Goal: Task Accomplishment & Management: Use online tool/utility

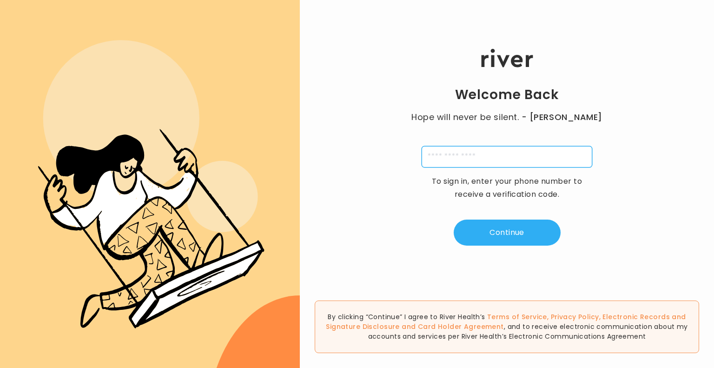
click at [446, 161] on input "tel" at bounding box center [507, 156] width 171 height 21
type input "**********"
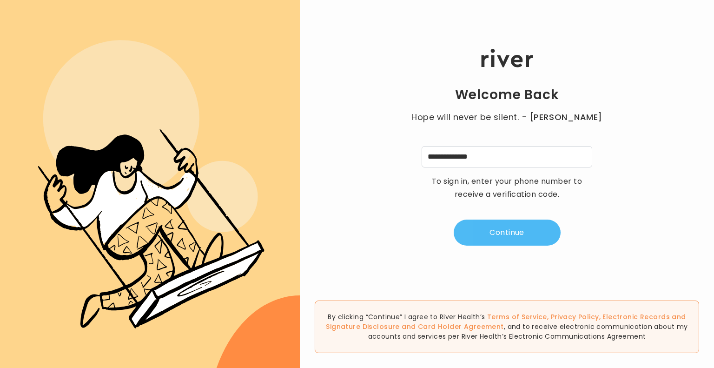
click at [510, 236] on button "Continue" at bounding box center [507, 232] width 107 height 26
type input "*"
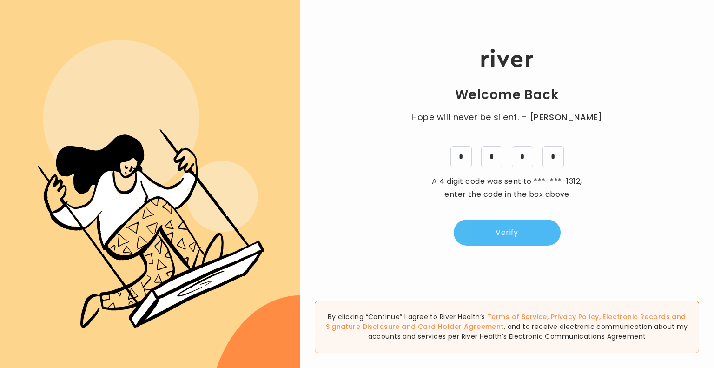
click at [510, 236] on button "Verify" at bounding box center [507, 232] width 107 height 26
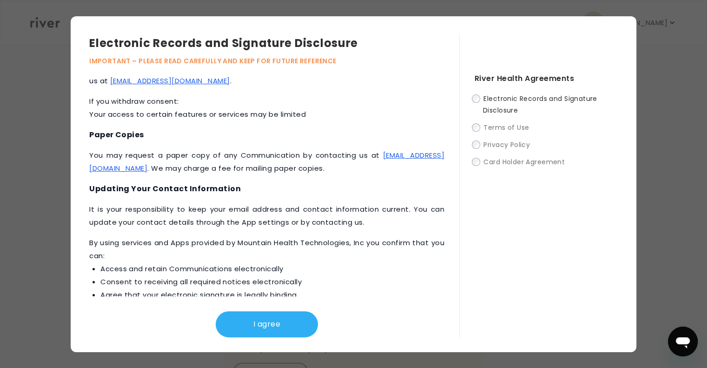
scroll to position [432, 0]
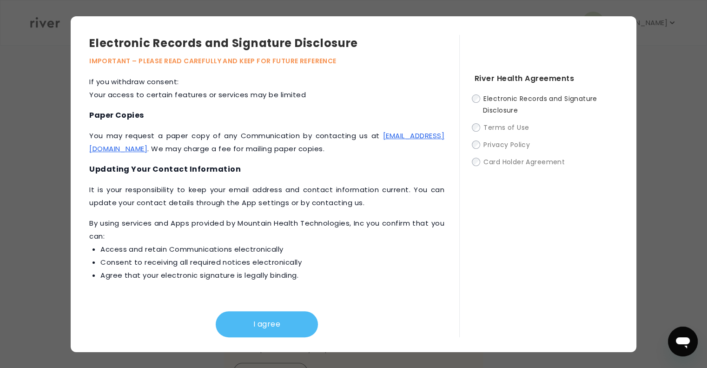
click at [269, 323] on button "I agree" at bounding box center [267, 324] width 102 height 26
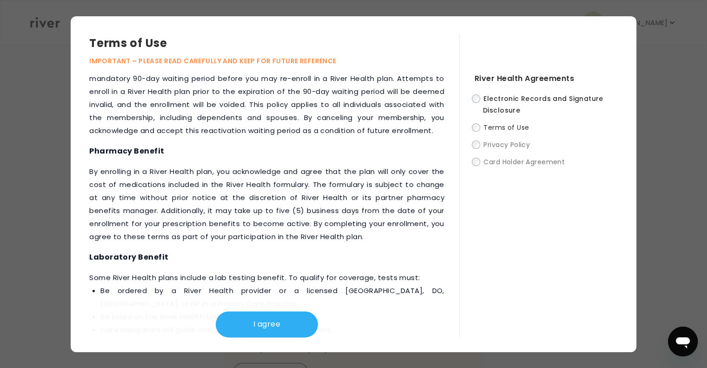
scroll to position [1222, 0]
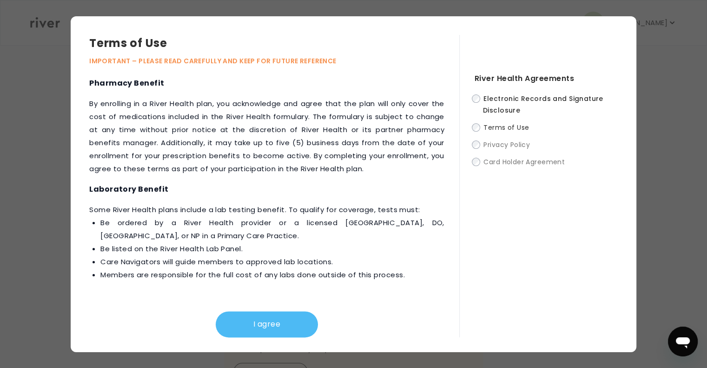
click at [273, 322] on button "I agree" at bounding box center [267, 324] width 102 height 26
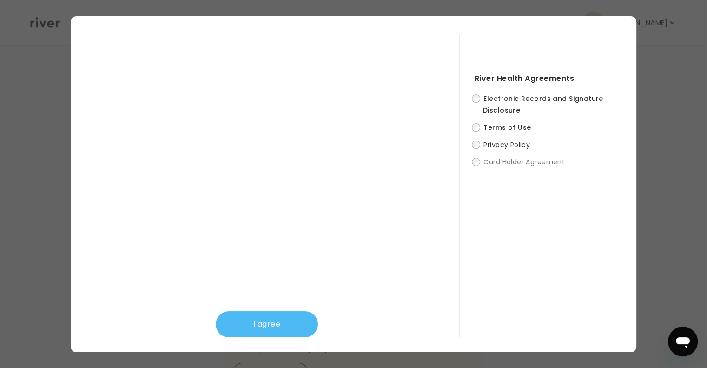
click at [285, 317] on button "I agree" at bounding box center [267, 324] width 102 height 26
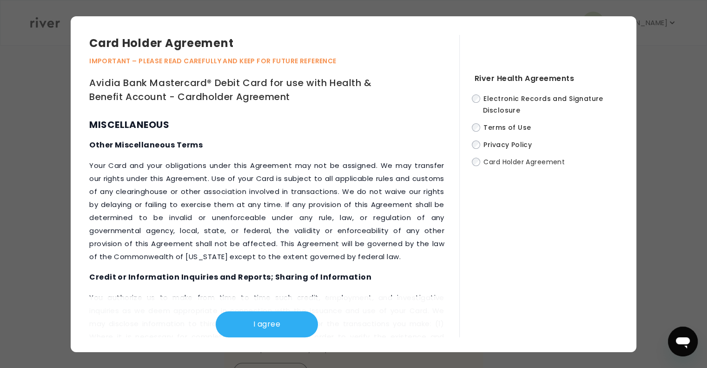
scroll to position [4718, 0]
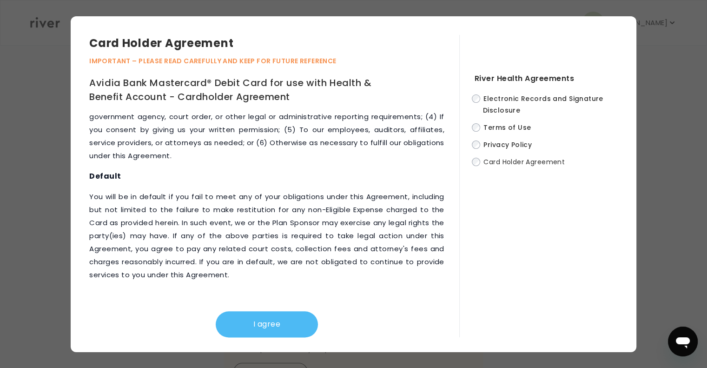
click at [274, 328] on button "I agree" at bounding box center [267, 324] width 102 height 26
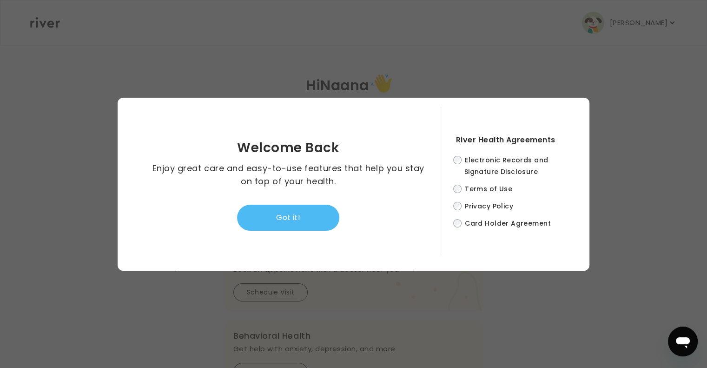
click at [296, 213] on button "Got it!" at bounding box center [288, 218] width 102 height 26
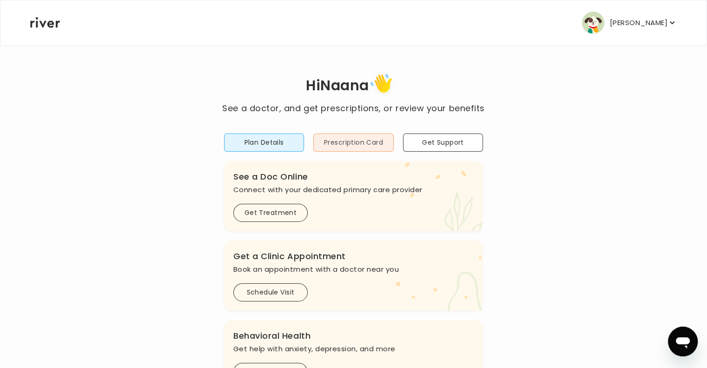
click at [349, 146] on button "Prescription Card" at bounding box center [353, 142] width 80 height 18
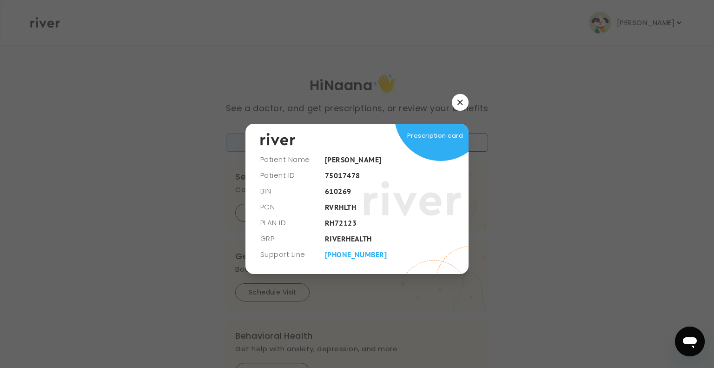
click at [458, 101] on icon "button" at bounding box center [459, 101] width 5 height 5
